Goal: Task Accomplishment & Management: Manage account settings

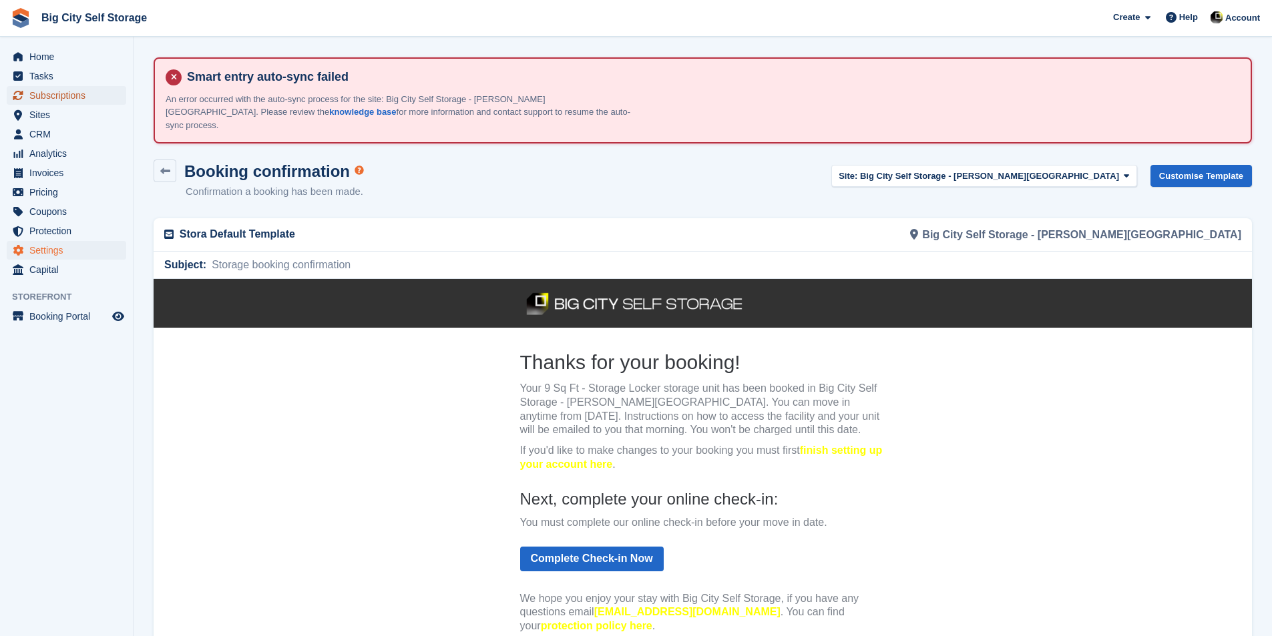
click at [95, 100] on span "Subscriptions" at bounding box center [69, 95] width 80 height 19
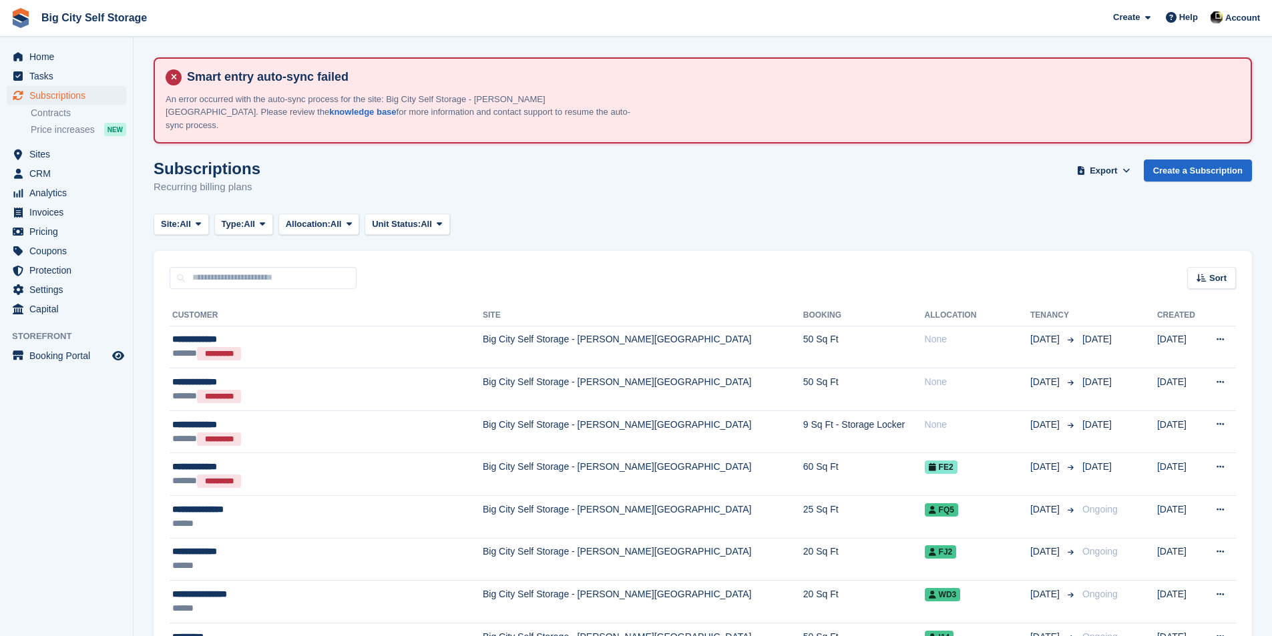
click at [322, 267] on input "text" at bounding box center [263, 278] width 187 height 22
type input "*****"
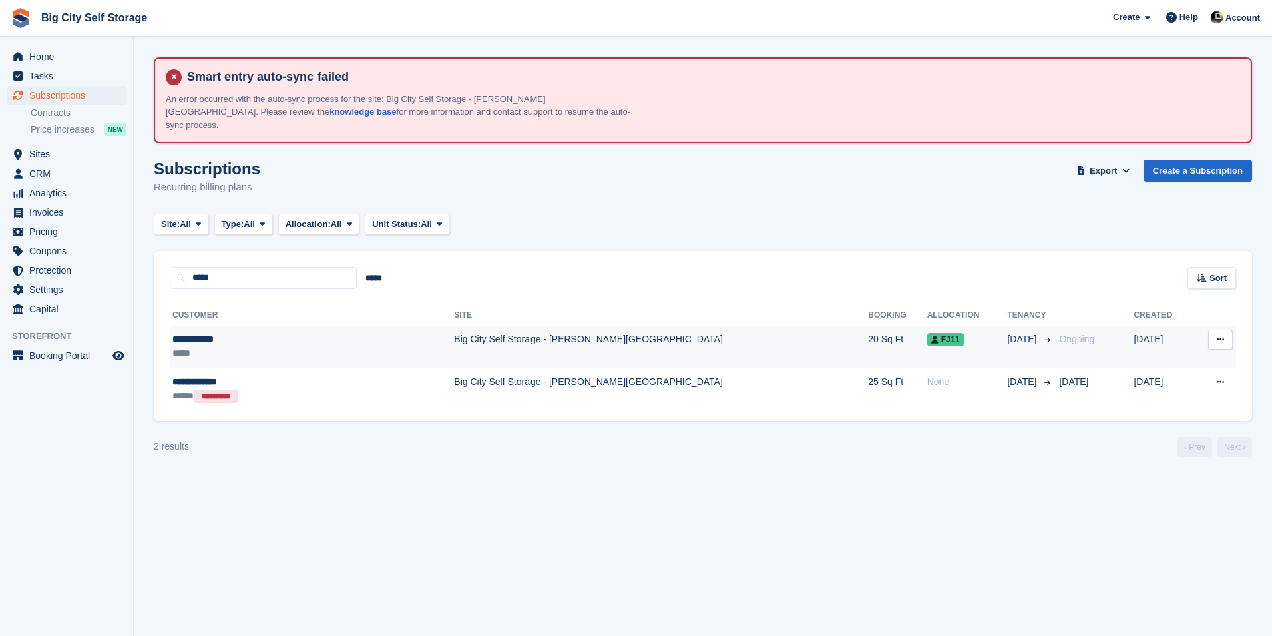
click at [490, 330] on td "Big City Self Storage - [PERSON_NAME][GEOGRAPHIC_DATA]" at bounding box center [661, 347] width 414 height 43
